Goal: Communication & Community: Answer question/provide support

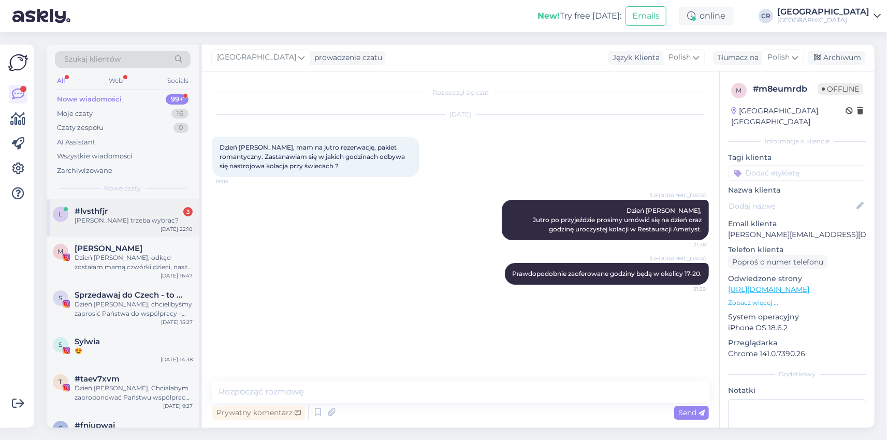
click at [128, 220] on div "[PERSON_NAME] trzeba wybrac?" at bounding box center [134, 220] width 118 height 9
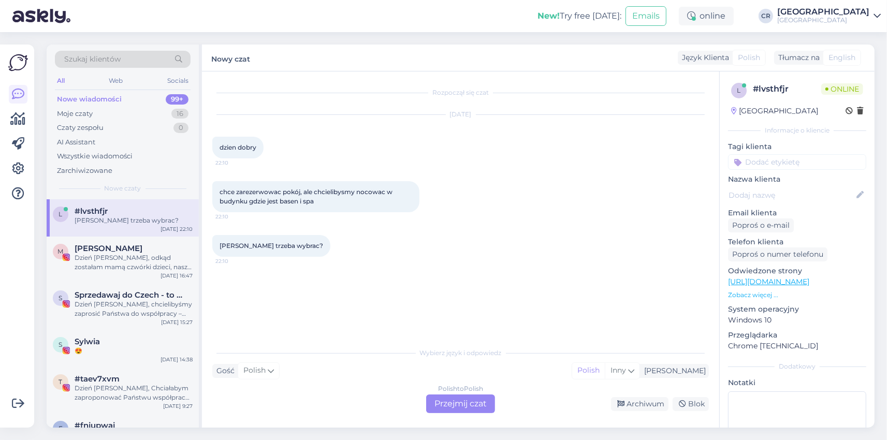
click at [453, 405] on div "Polish to Polish Przejmij czat" at bounding box center [460, 404] width 69 height 19
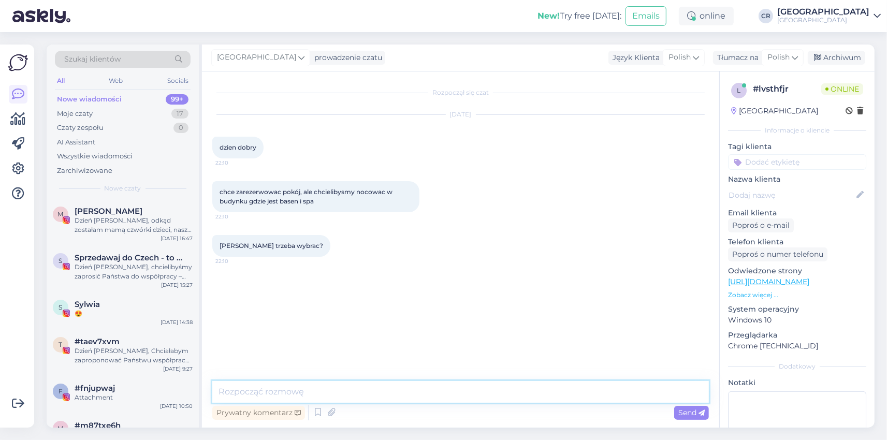
click at [334, 392] on textarea at bounding box center [460, 392] width 497 height 22
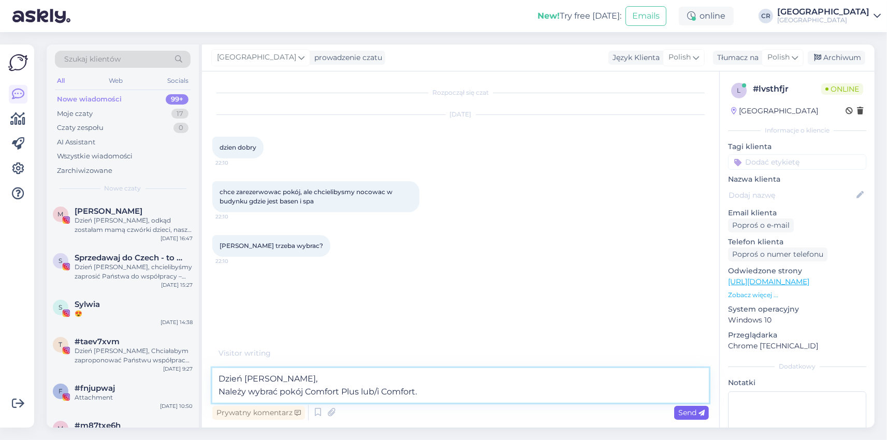
type textarea "Dzień [PERSON_NAME], Należy wybrać pokój Comfort Plus lub/i Comfort."
click at [681, 411] on span "Send" at bounding box center [691, 412] width 26 height 9
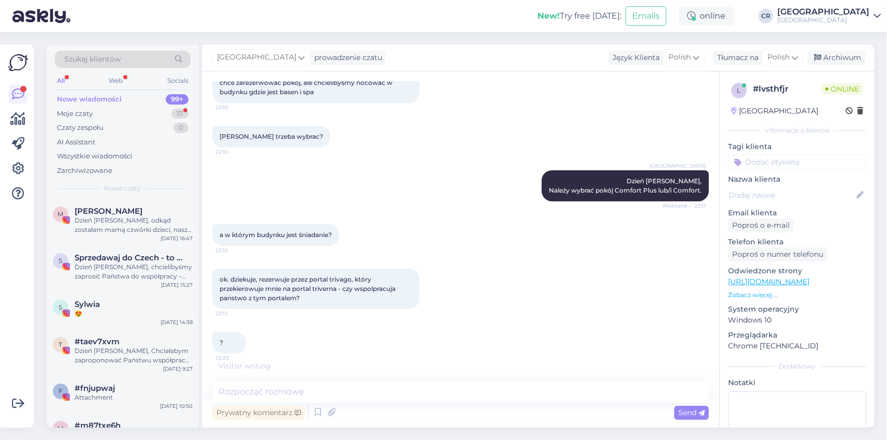
scroll to position [113, 0]
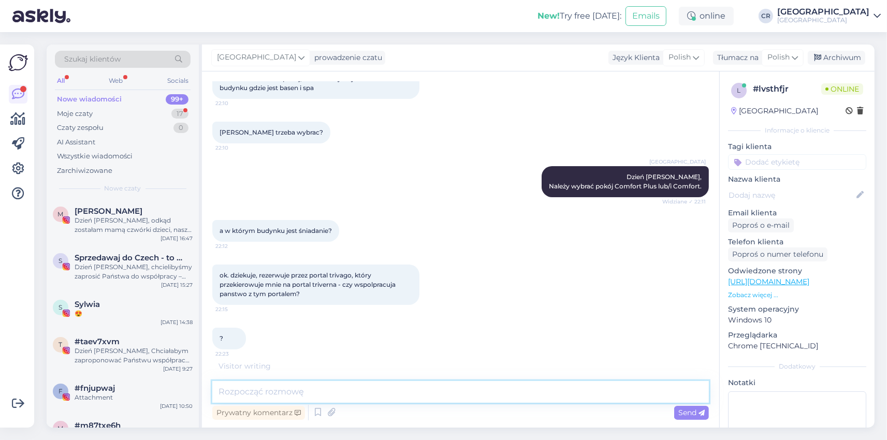
click at [280, 388] on textarea at bounding box center [460, 392] width 497 height 22
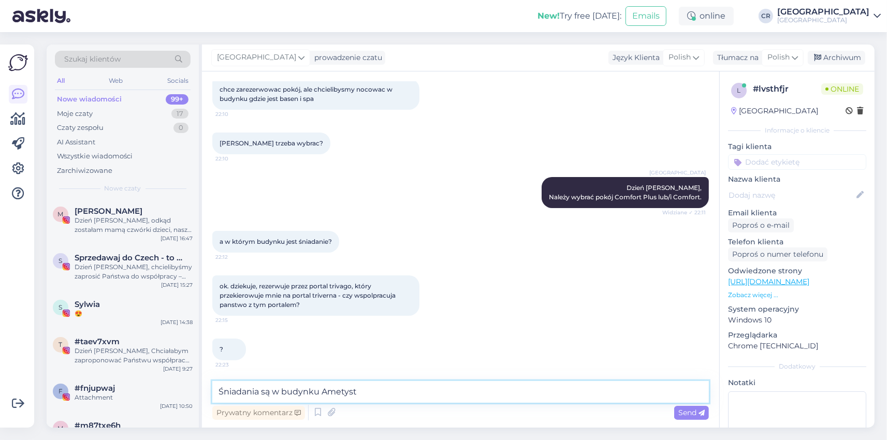
type textarea "Śniadania są w budynku Ametyst."
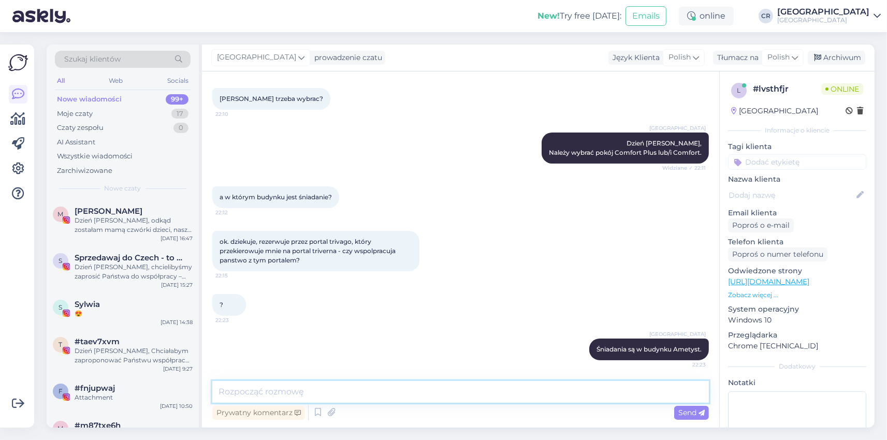
click at [283, 388] on textarea at bounding box center [460, 392] width 497 height 22
type textarea "Współpracujemy z triverną."
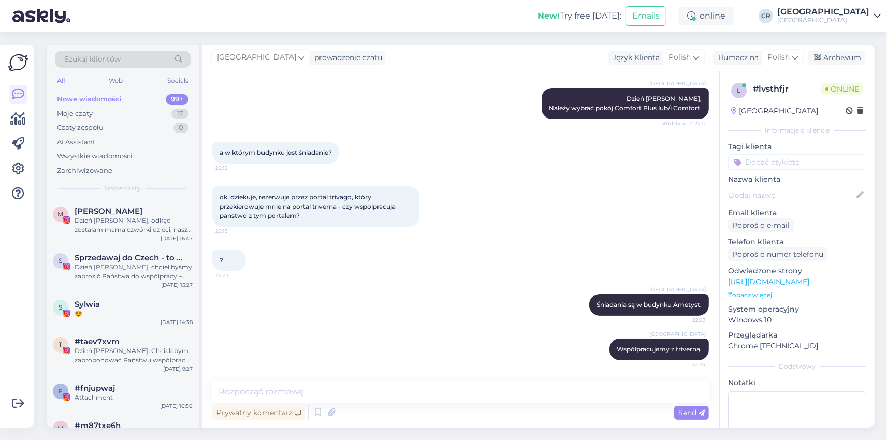
click at [467, 328] on div "[GEOGRAPHIC_DATA] Współpracujemy z triverną. 22:24" at bounding box center [460, 349] width 497 height 45
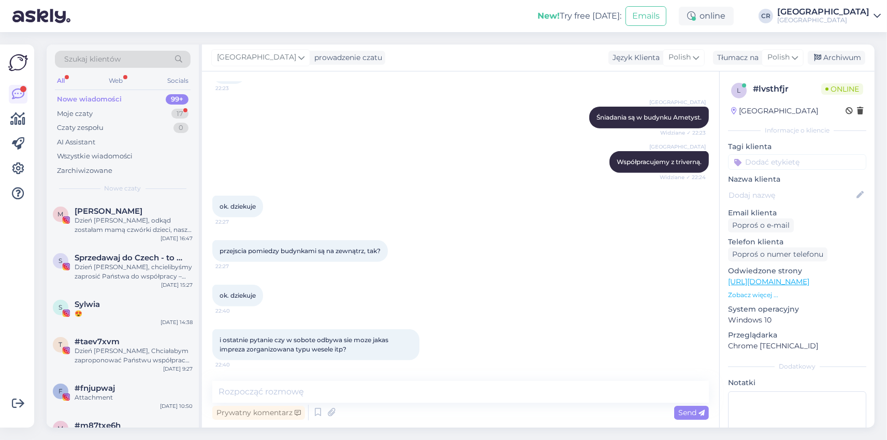
scroll to position [424, 0]
